Goal: Contribute content: Contribute content

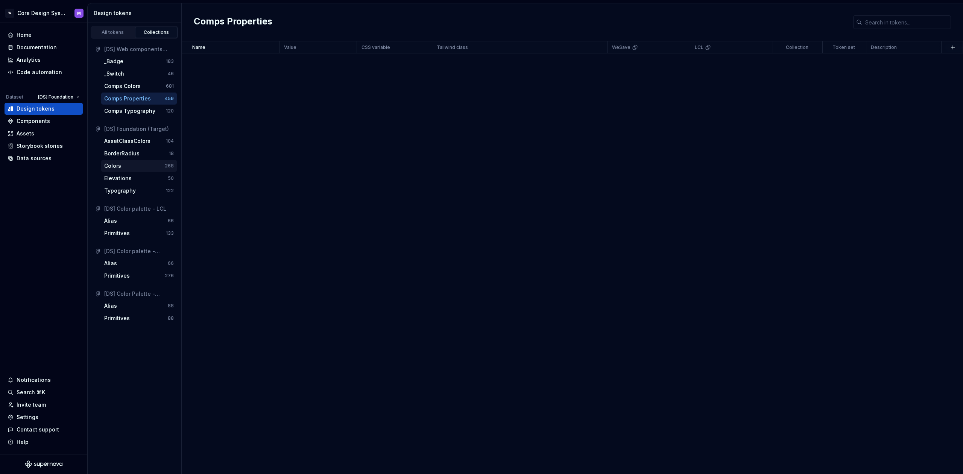
scroll to position [82, 0]
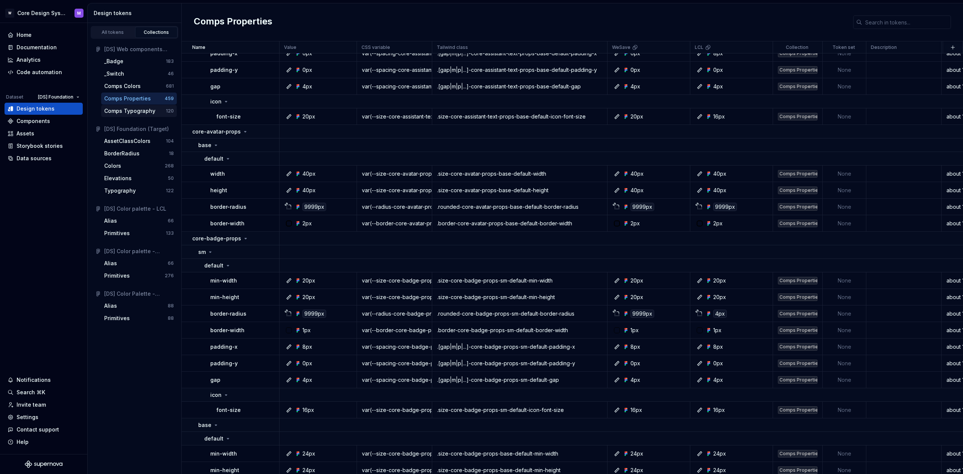
click at [128, 113] on div "Comps Typography" at bounding box center [129, 111] width 51 height 8
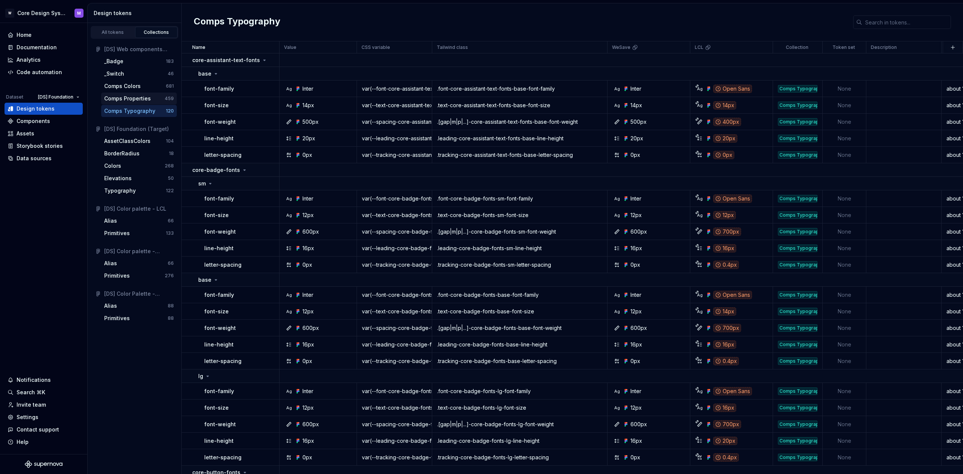
click at [138, 97] on div "Comps Properties" at bounding box center [127, 99] width 47 height 8
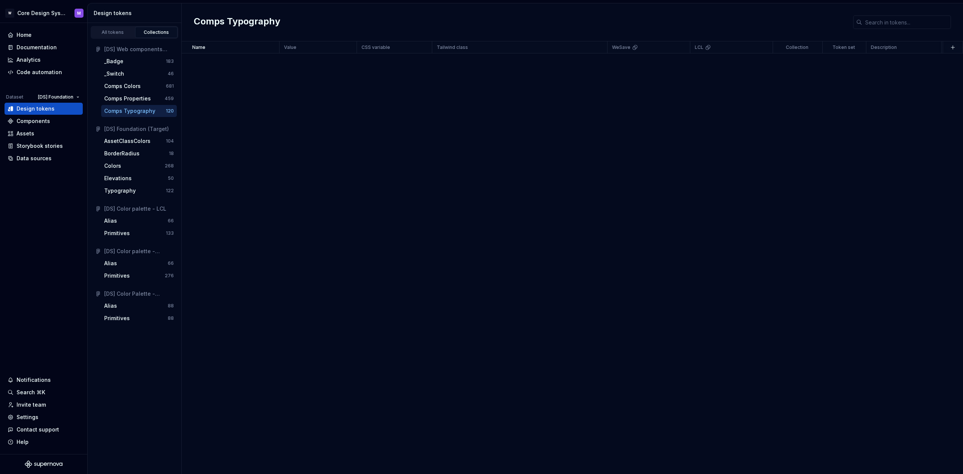
scroll to position [2026, 0]
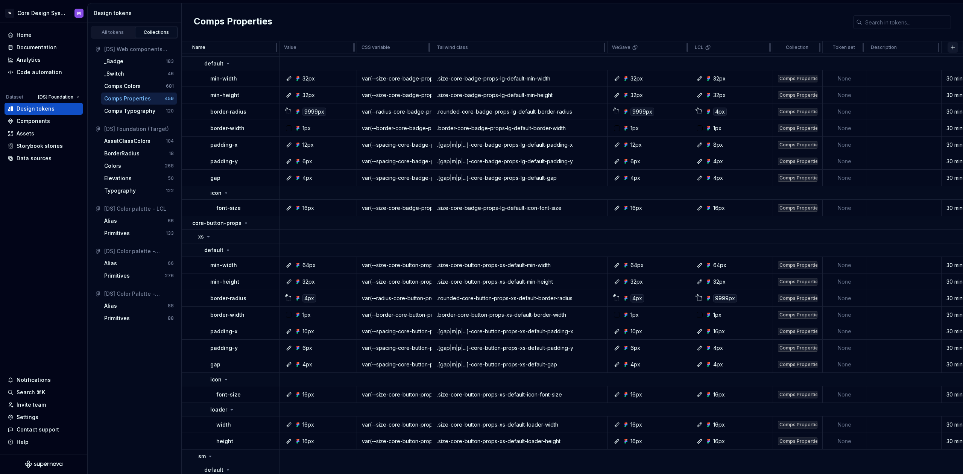
scroll to position [452, 0]
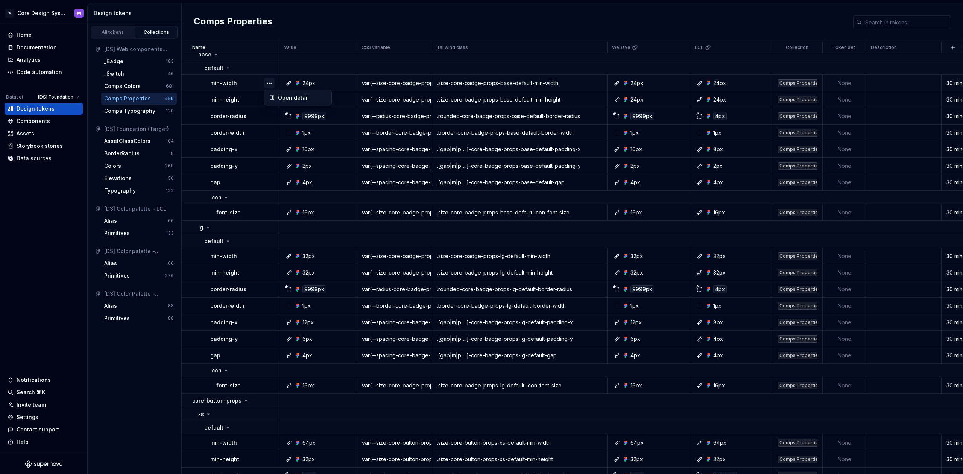
click at [271, 84] on button "button" at bounding box center [269, 83] width 11 height 11
click at [736, 158] on html "W Core Design System M Home Documentation Analytics Code automation Dataset [DS…" at bounding box center [481, 237] width 963 height 474
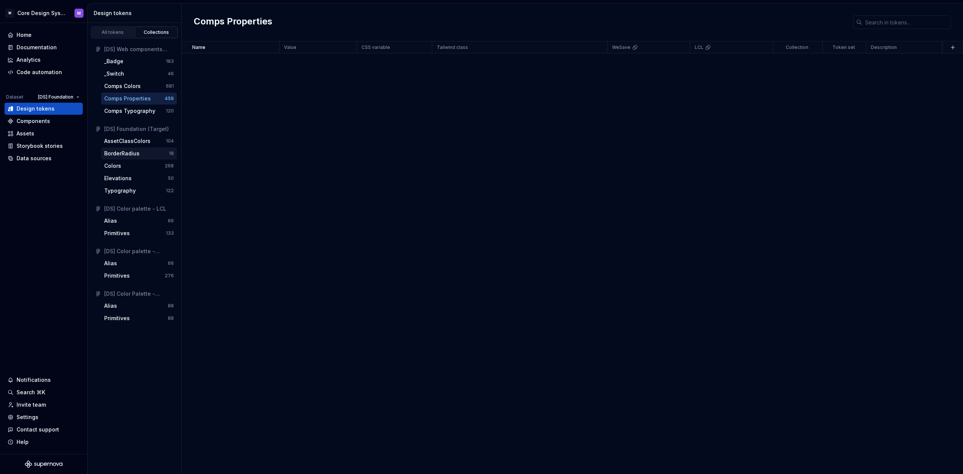
scroll to position [6717, 0]
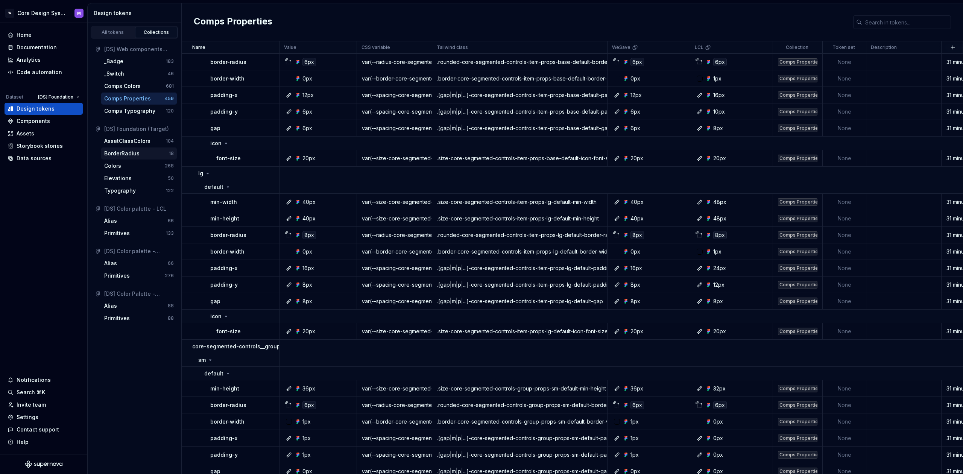
click at [133, 156] on div "BorderRadius" at bounding box center [121, 154] width 35 height 8
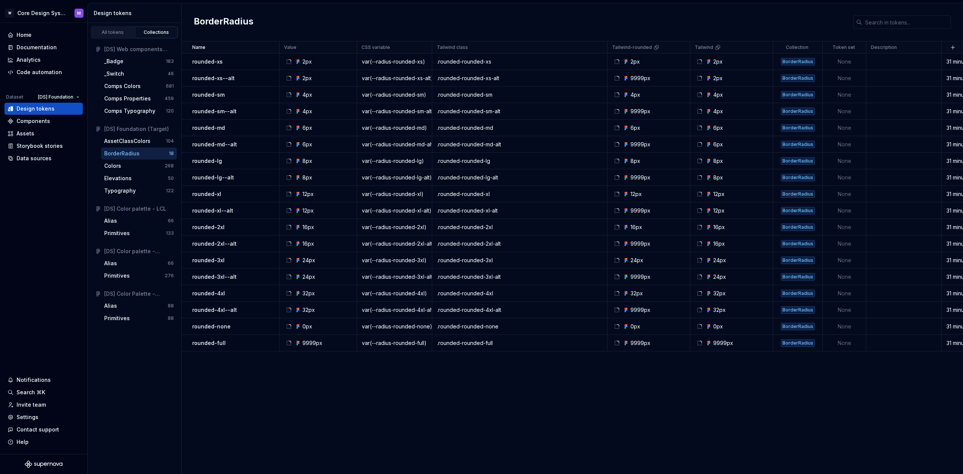
click at [128, 153] on div "BorderRadius" at bounding box center [121, 154] width 35 height 8
click at [955, 47] on button "button" at bounding box center [952, 47] width 11 height 11
click at [436, 390] on div "Name Value CSS variable Tailwind class Tailwind-rounded Tailwind Collection Tok…" at bounding box center [572, 257] width 781 height 433
click at [146, 350] on div "All tokens Collections [DS] Web components (Target) _Badge 183 _Switch 46 Comps…" at bounding box center [135, 248] width 94 height 451
click at [111, 36] on link "All tokens" at bounding box center [112, 32] width 43 height 11
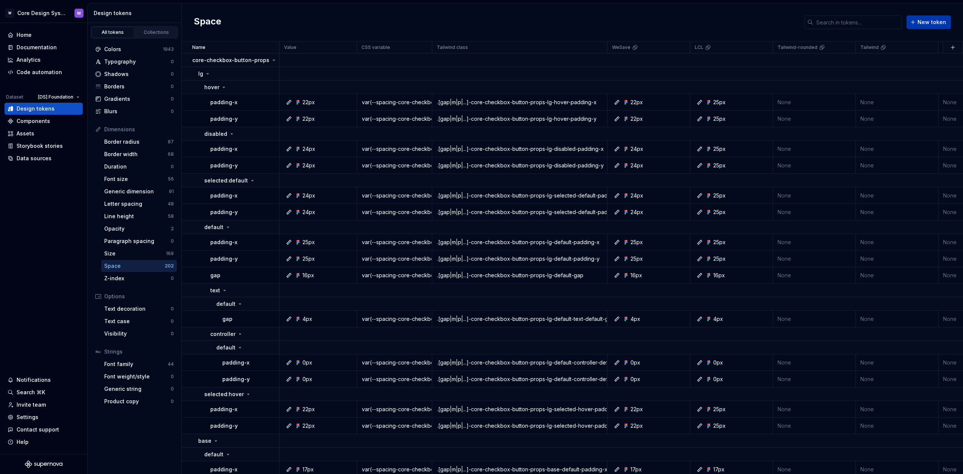
click at [928, 20] on span "New token" at bounding box center [931, 22] width 29 height 8
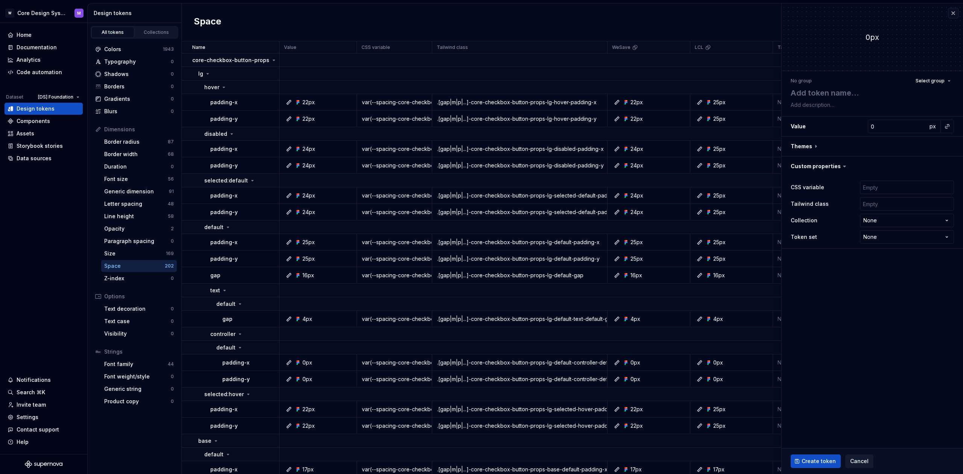
type textarea "*"
click at [843, 166] on icon at bounding box center [844, 166] width 2 height 1
click at [927, 83] on span "Select group" at bounding box center [929, 81] width 29 height 6
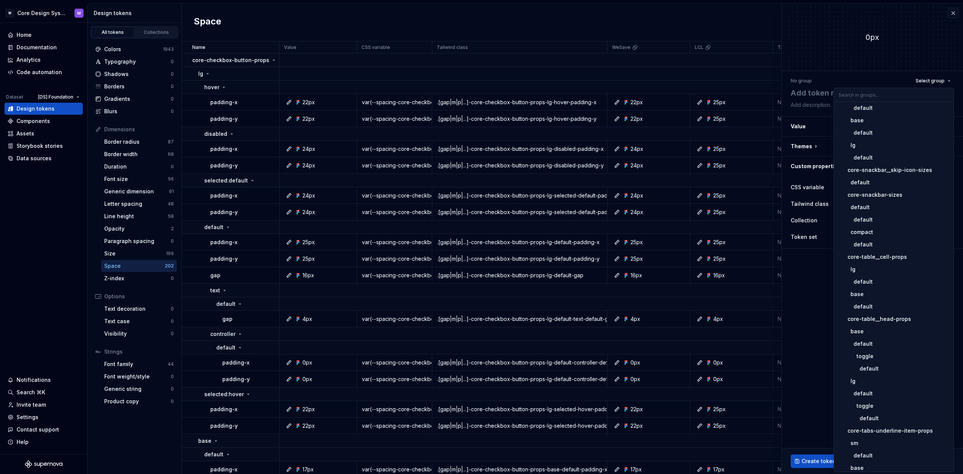
scroll to position [1004, 0]
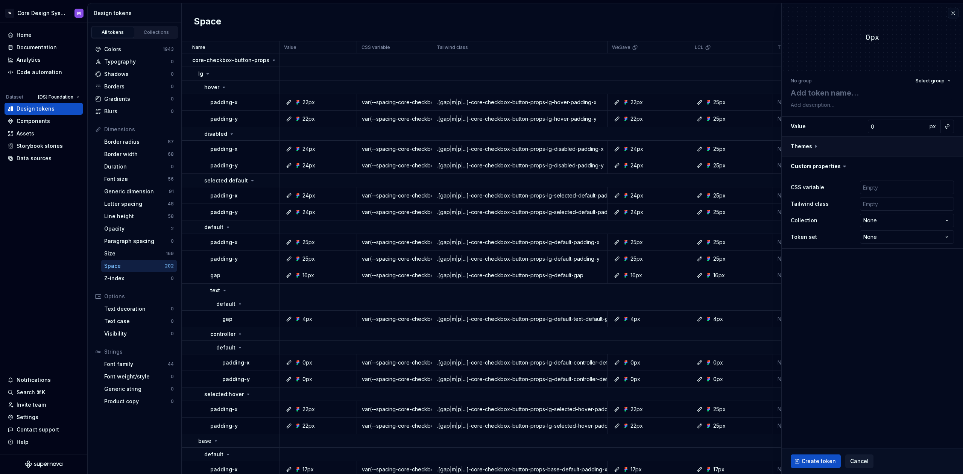
click at [817, 147] on button "button" at bounding box center [872, 147] width 181 height 20
click at [932, 129] on span "px" at bounding box center [932, 126] width 6 height 6
click at [933, 128] on span "rem" at bounding box center [932, 126] width 9 height 6
click at [955, 14] on button "button" at bounding box center [953, 13] width 11 height 11
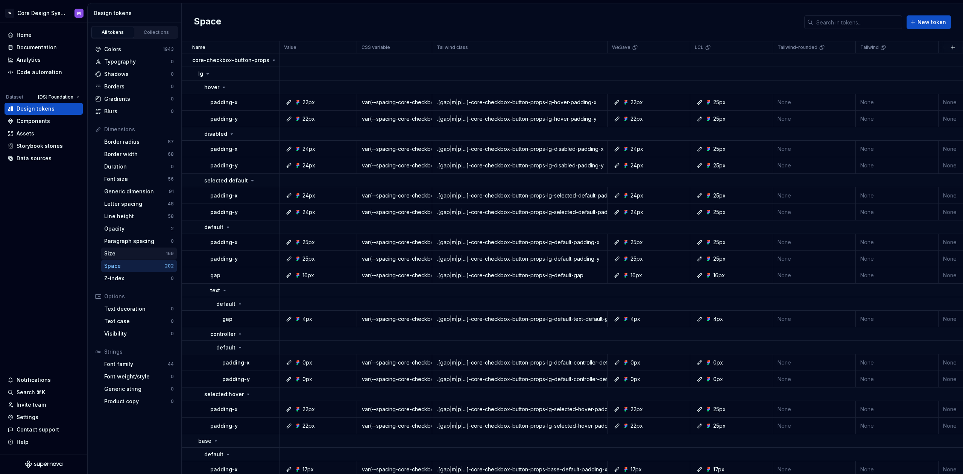
click at [130, 255] on div "Size" at bounding box center [135, 254] width 62 height 8
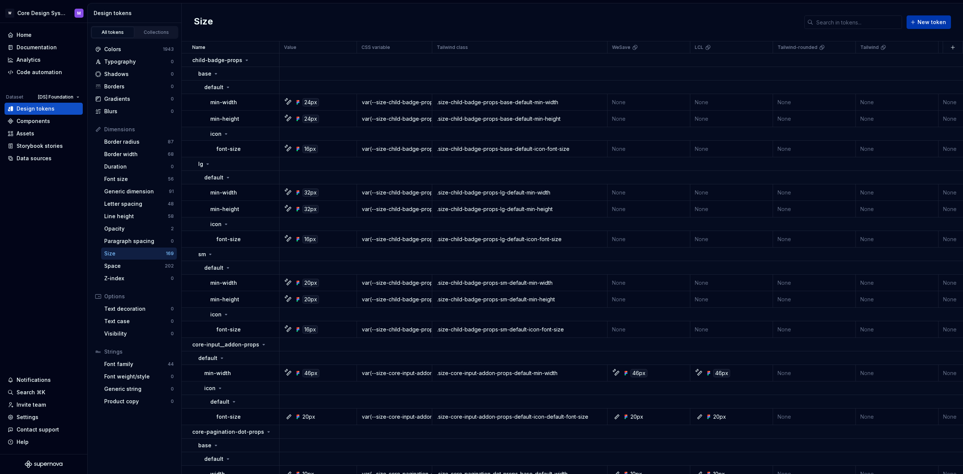
click at [923, 25] on span "New token" at bounding box center [931, 22] width 29 height 8
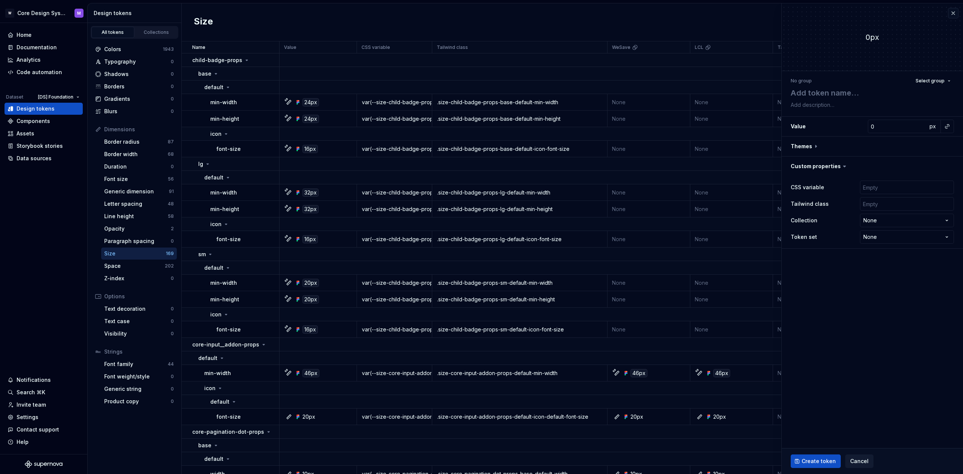
type textarea "*"
click at [859, 465] on span "Cancel" at bounding box center [859, 461] width 18 height 8
